Goal: Information Seeking & Learning: Learn about a topic

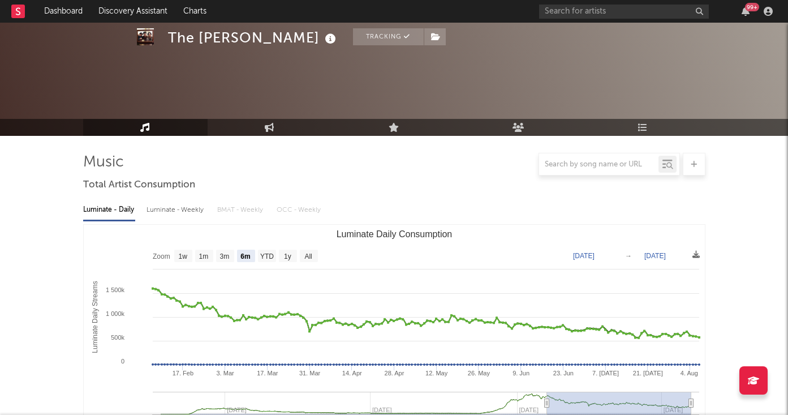
select select "6m"
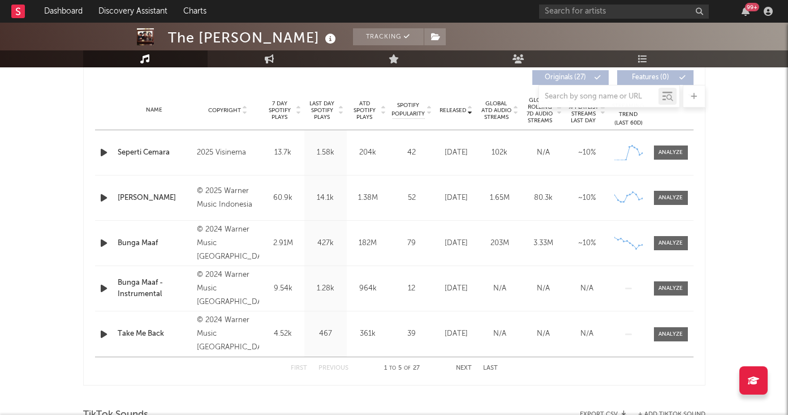
scroll to position [434, 0]
click at [684, 242] on span at bounding box center [671, 244] width 34 height 14
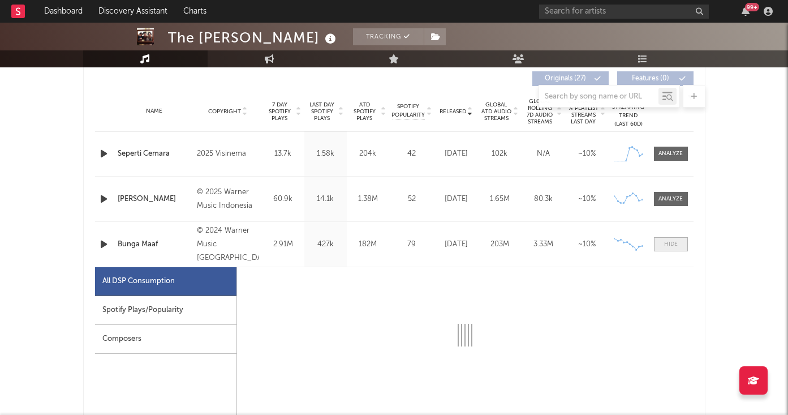
select select "6m"
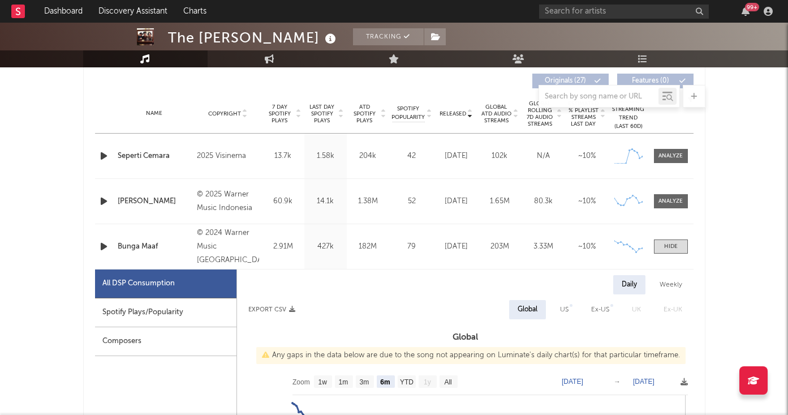
scroll to position [398, 0]
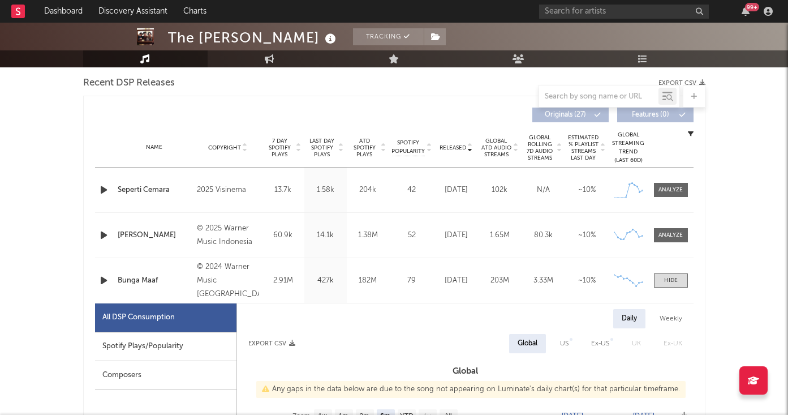
click at [665, 223] on div "Name [PERSON_NAME] Copyright © 2025 Warner Music Indonesia Label WM [GEOGRAPHIC…" at bounding box center [394, 235] width 599 height 45
click at [666, 233] on div at bounding box center [671, 235] width 24 height 8
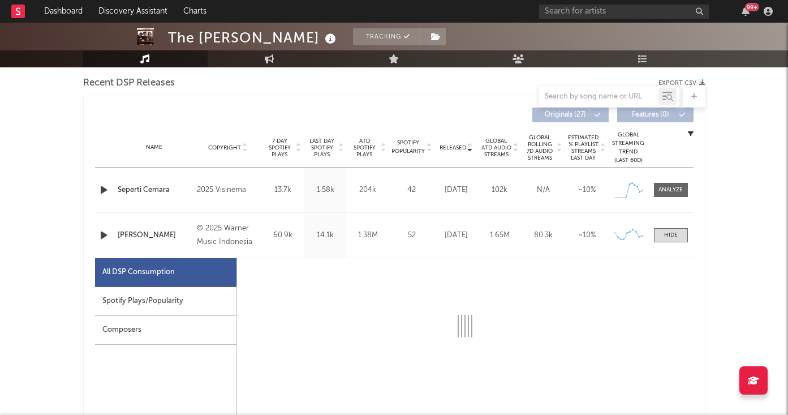
select select "1w"
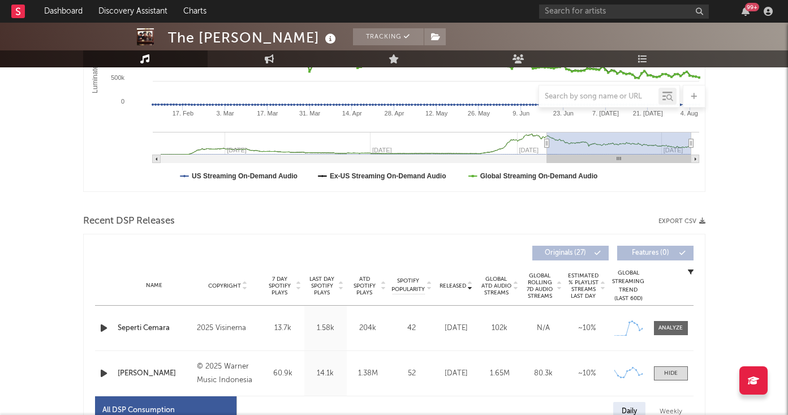
scroll to position [238, 0]
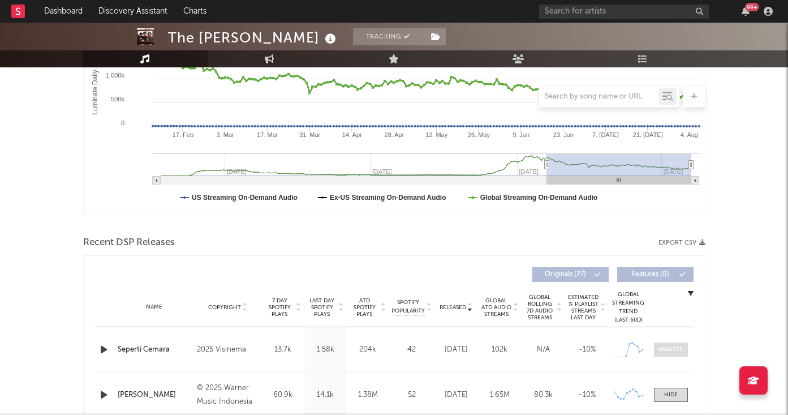
click at [672, 347] on div at bounding box center [671, 349] width 24 height 8
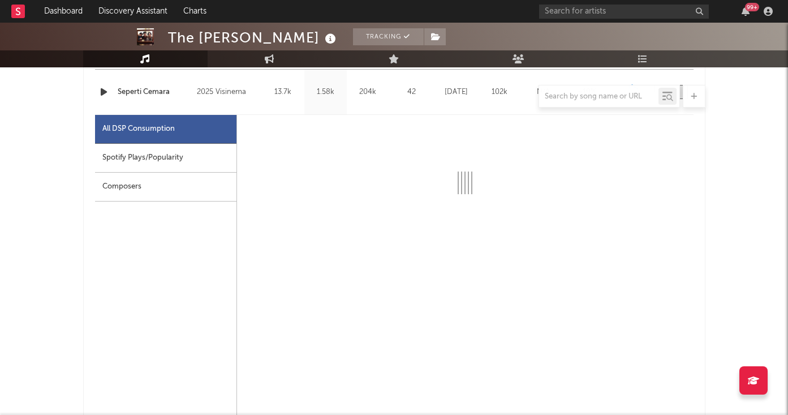
scroll to position [663, 0]
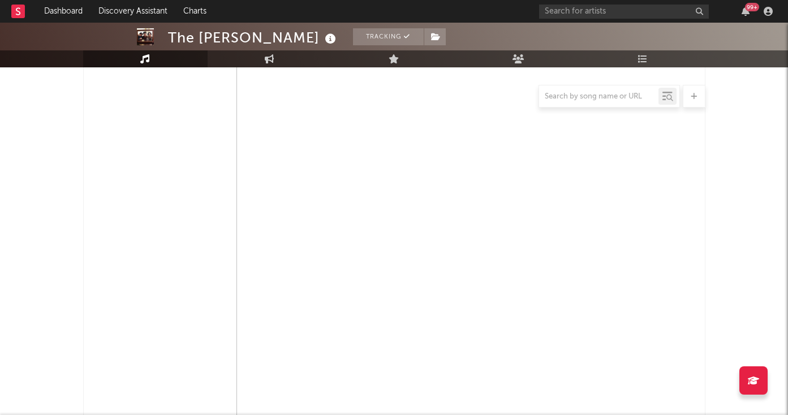
select select "1w"
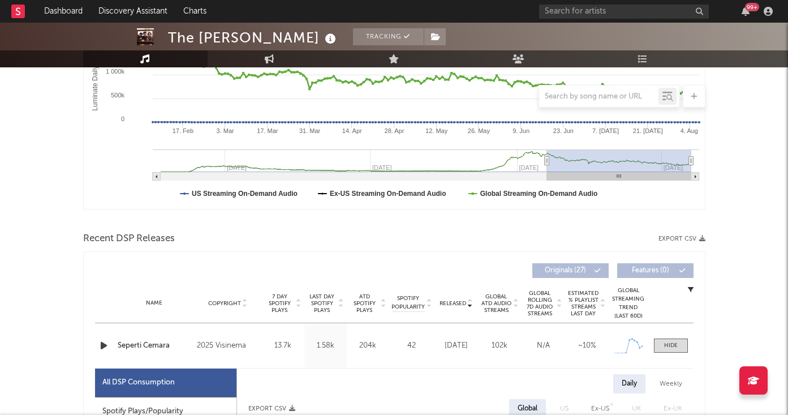
scroll to position [0, 0]
